Goal: Information Seeking & Learning: Learn about a topic

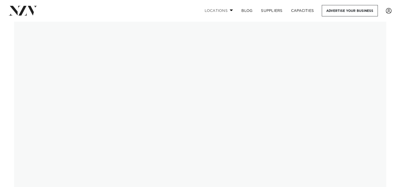
click at [237, 12] on link "Locations" at bounding box center [218, 10] width 37 height 11
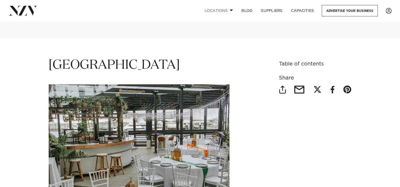
scroll to position [423, 0]
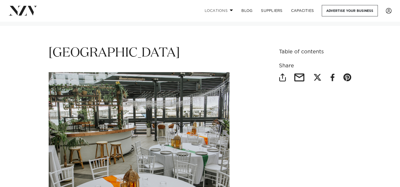
click at [226, 13] on link "Locations" at bounding box center [218, 10] width 37 height 11
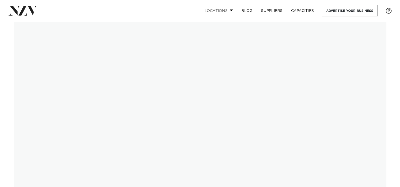
scroll to position [0, 0]
click at [226, 13] on link "Locations" at bounding box center [218, 10] width 37 height 11
drag, startPoint x: 283, startPoint y: 95, endPoint x: 247, endPoint y: 201, distance: 111.5
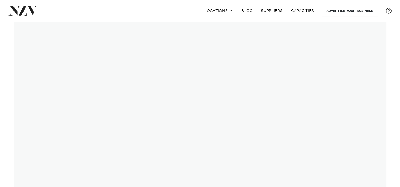
click at [11, 82] on div "Photos by Glasshouse" at bounding box center [200, 114] width 381 height 186
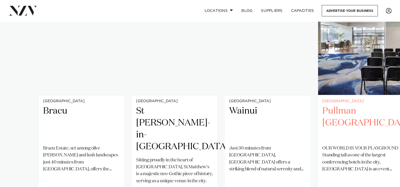
scroll to position [415, 0]
